Goal: Transaction & Acquisition: Purchase product/service

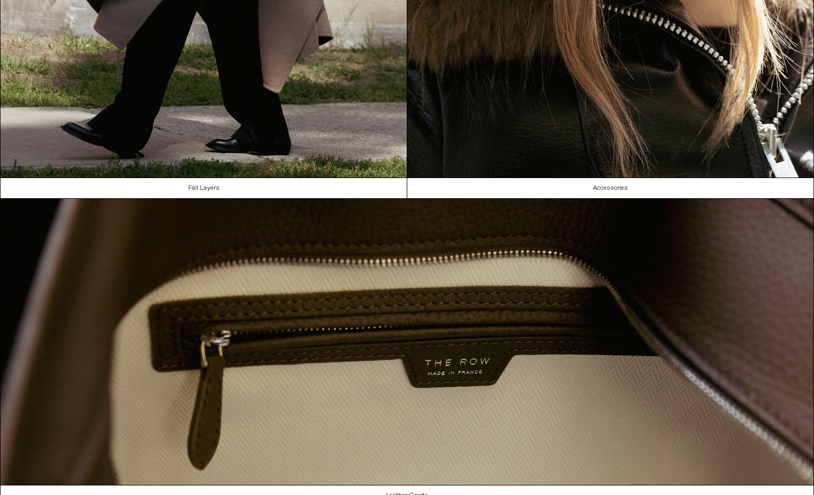
scroll to position [897, 0]
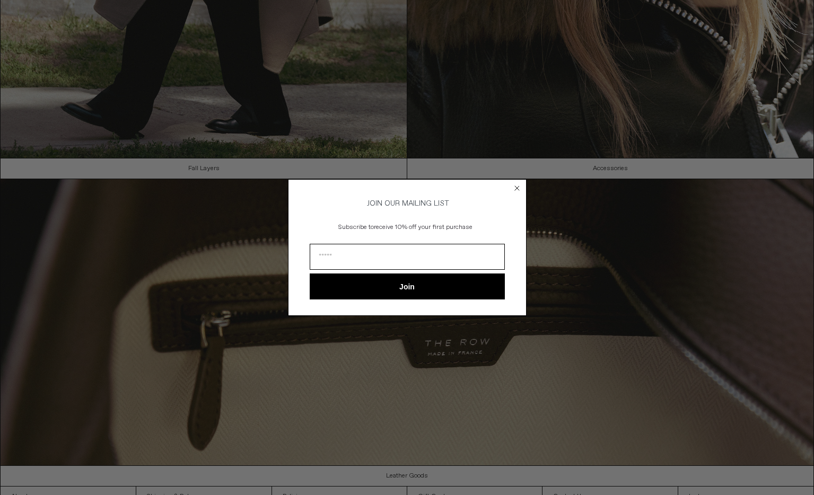
click at [515, 186] on circle "Close dialog" at bounding box center [517, 188] width 10 height 10
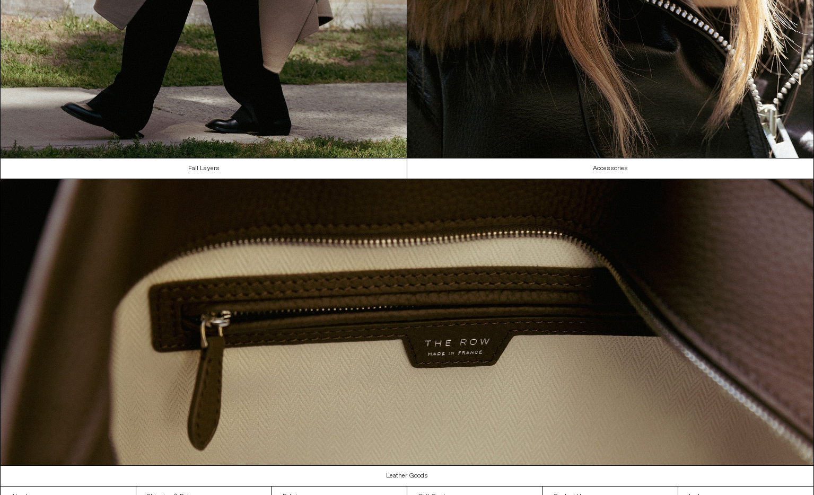
scroll to position [0, 0]
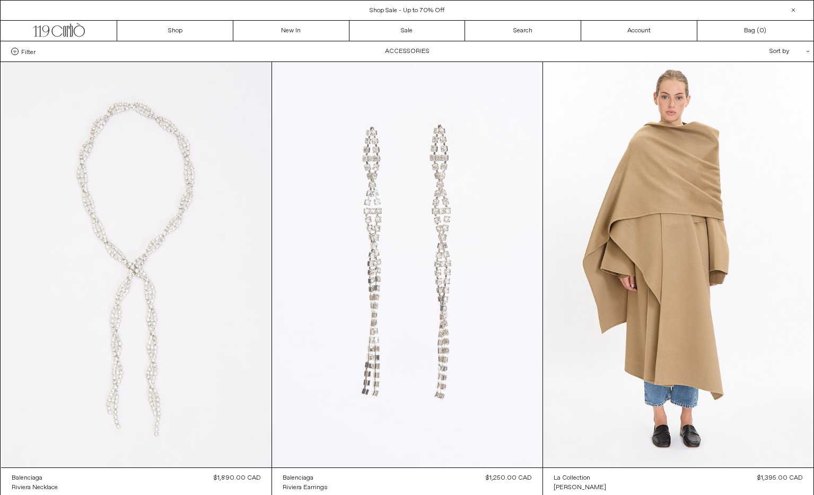
click at [384, 226] on at bounding box center [407, 265] width 270 height 406
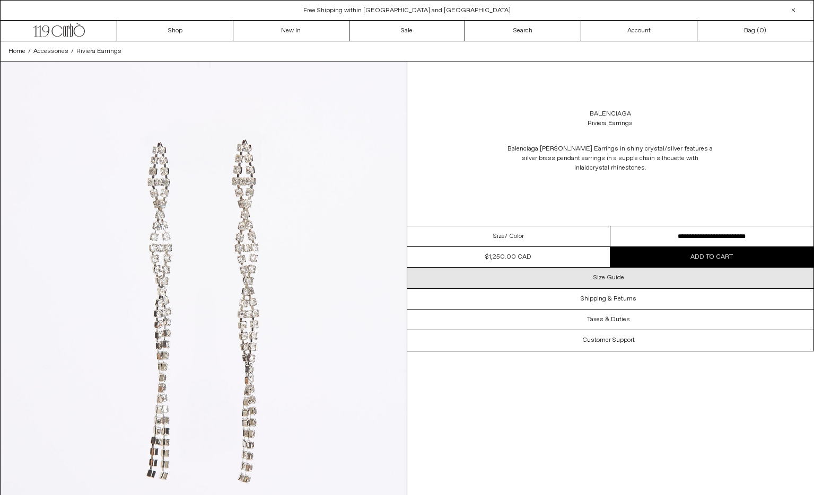
click at [623, 287] on div "Size Guide" at bounding box center [610, 278] width 407 height 20
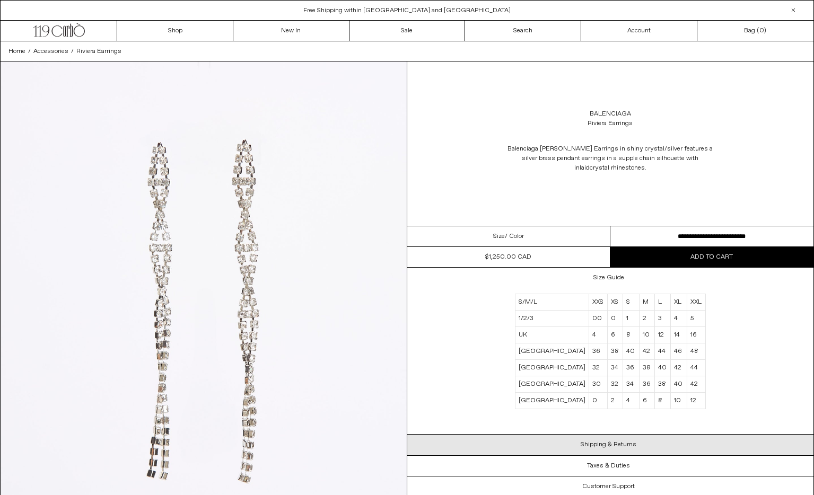
click at [595, 453] on div "Shipping & Returns" at bounding box center [610, 445] width 407 height 20
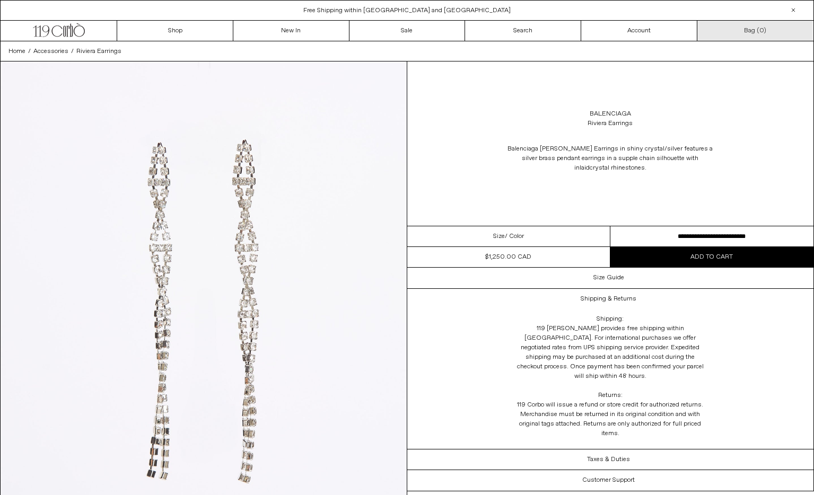
click at [745, 33] on link "Bag ( 0 )" at bounding box center [755, 31] width 116 height 20
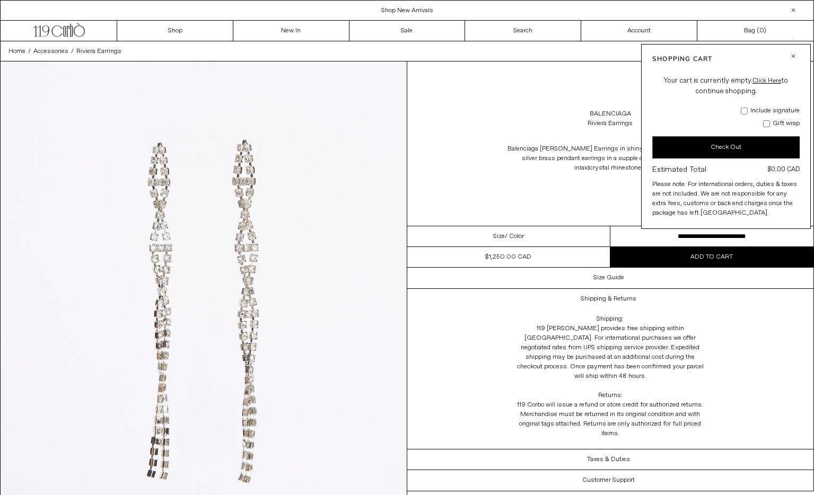
click at [797, 5] on div at bounding box center [793, 10] width 13 height 13
